Goal: Task Accomplishment & Management: Complete application form

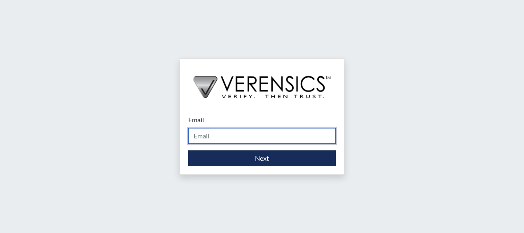
click at [231, 131] on input "Email" at bounding box center [262, 136] width 148 height 16
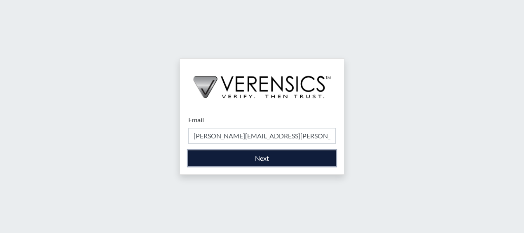
click at [279, 156] on button "Next" at bounding box center [262, 158] width 148 height 16
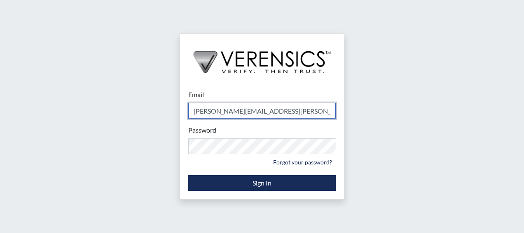
type input "[PERSON_NAME][EMAIL_ADDRESS][PERSON_NAME][DOMAIN_NAME]"
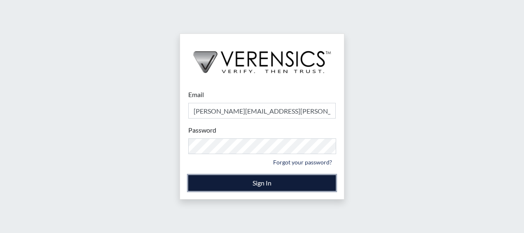
click at [272, 186] on button "Sign In" at bounding box center [262, 183] width 148 height 16
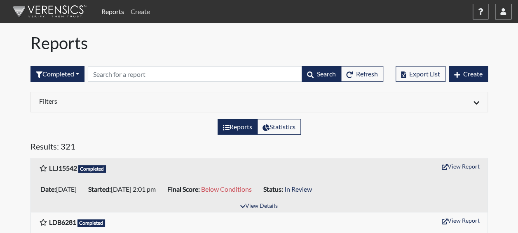
click at [141, 12] on link "Create" at bounding box center [140, 11] width 26 height 16
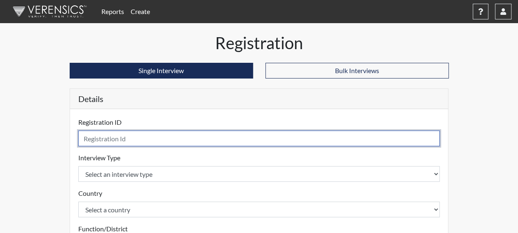
click at [114, 135] on input "text" at bounding box center [259, 138] width 362 height 16
type input "JKK0544"
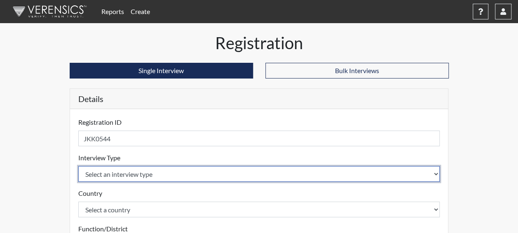
click at [114, 176] on select "Select an interview type Corrections Pre-Employment" at bounding box center [259, 174] width 362 height 16
select select "ff733e93-e1bf-11ea-9c9f-0eff0cf7eb8f"
click at [78, 166] on select "Select an interview type Corrections Pre-Employment" at bounding box center [259, 174] width 362 height 16
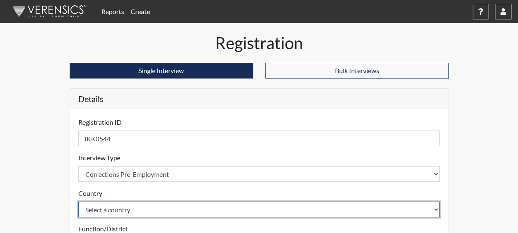
click at [111, 211] on select "Select a country [GEOGRAPHIC_DATA] [GEOGRAPHIC_DATA]" at bounding box center [259, 209] width 362 height 16
select select "united-states-of-[GEOGRAPHIC_DATA]"
click at [78, 201] on select "Select a country [GEOGRAPHIC_DATA] [GEOGRAPHIC_DATA]" at bounding box center [259, 209] width 362 height 16
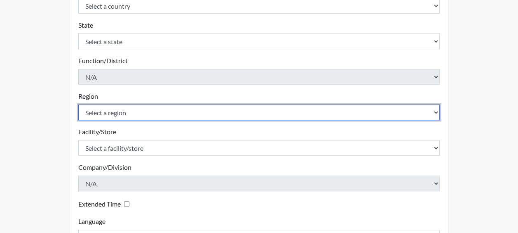
click at [85, 111] on select "Select a region [GEOGRAPHIC_DATA]" at bounding box center [259, 112] width 362 height 16
select select "51976826-f18e-4b67-8d3b-b0a0fa2f97ff"
click at [78, 104] on select "Select a region [GEOGRAPHIC_DATA]" at bounding box center [259, 112] width 362 height 16
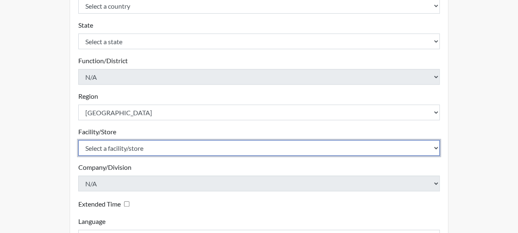
click at [99, 141] on select "Select a facility/store Dodge SP" at bounding box center [259, 148] width 362 height 16
select select "76580185-3f32-4970-b767-aa2f0b4506fa"
click at [78, 140] on select "Select a facility/store Dodge SP" at bounding box center [259, 148] width 362 height 16
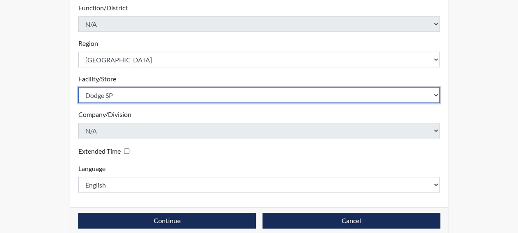
scroll to position [266, 0]
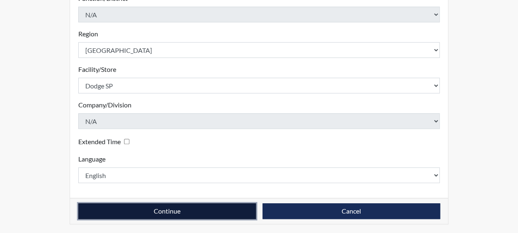
click at [167, 207] on button "Continue" at bounding box center [167, 211] width 178 height 16
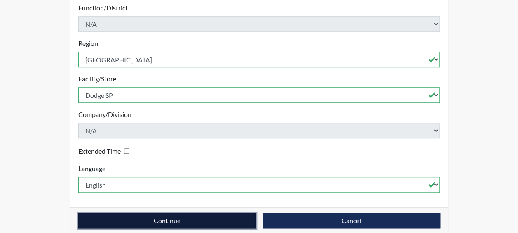
click at [167, 212] on button "Continue" at bounding box center [167, 220] width 178 height 16
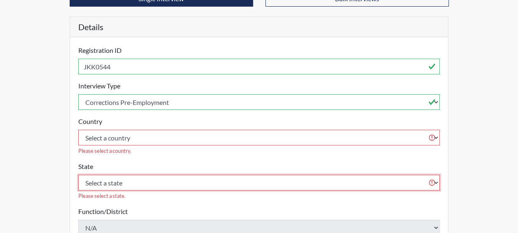
click at [94, 174] on select "Select a state [US_STATE] [US_STATE] [US_STATE] [US_STATE] [US_STATE] [US_STATE…" at bounding box center [259, 182] width 362 height 16
select select "GA"
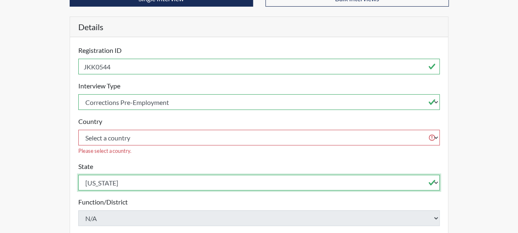
click at [78, 174] on select "Select a state [US_STATE] [US_STATE] [US_STATE] [US_STATE] [US_STATE] [US_STATE…" at bounding box center [259, 182] width 362 height 16
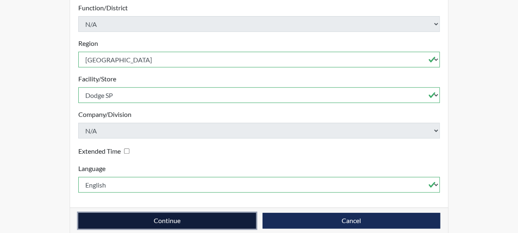
click at [127, 212] on button "Continue" at bounding box center [167, 220] width 178 height 16
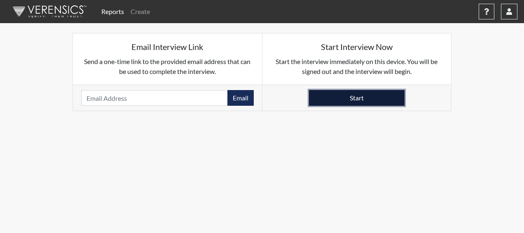
click at [339, 101] on button "Start" at bounding box center [357, 98] width 96 height 16
